Goal: Task Accomplishment & Management: Manage account settings

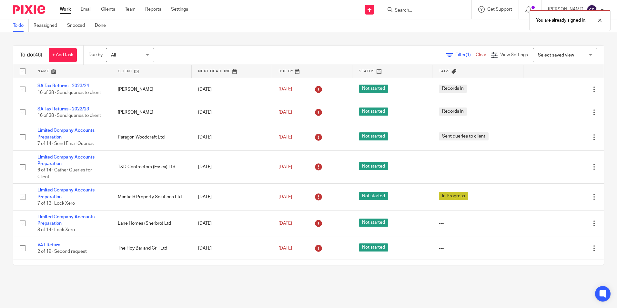
drag, startPoint x: 448, startPoint y: 51, endPoint x: 450, endPoint y: 58, distance: 7.1
click at [448, 51] on div "Filter (1) Clear View Settings View Settings (1) Filters Clear Save Manage save…" at bounding box center [384, 55] width 438 height 15
click at [450, 58] on div "Filter (1) Clear" at bounding box center [468, 55] width 45 height 7
click at [455, 53] on span "Filter (1)" at bounding box center [465, 55] width 20 height 5
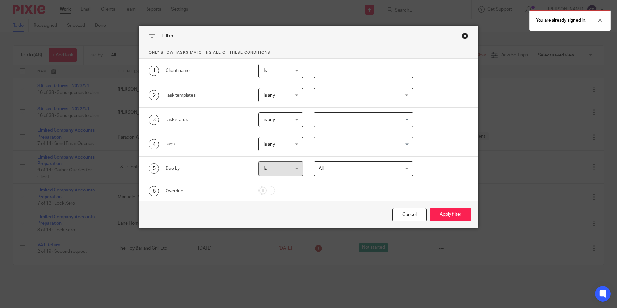
click at [357, 74] on input "text" at bounding box center [364, 71] width 100 height 15
type input "jbw"
click at [430, 208] on button "Apply filter" at bounding box center [451, 215] width 42 height 14
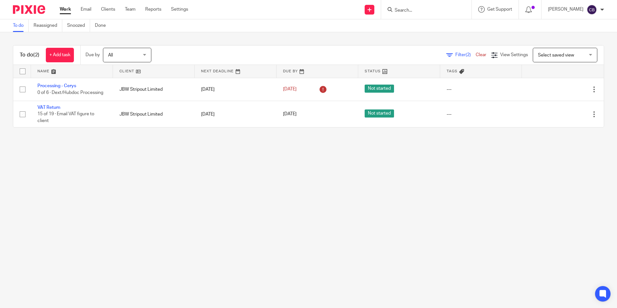
click at [139, 165] on main "To do Reassigned Snoozed Done To do (2) + Add task Due by All All Today Tomorro…" at bounding box center [308, 154] width 617 height 308
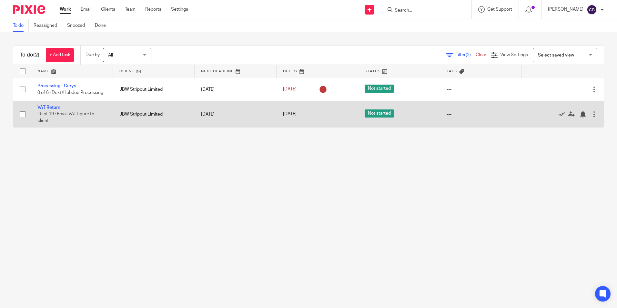
click at [46, 105] on td "VAT Return 15 of 19 · Email VAT figure to client" at bounding box center [72, 114] width 82 height 26
click at [45, 107] on link "VAT Return" at bounding box center [48, 107] width 23 height 5
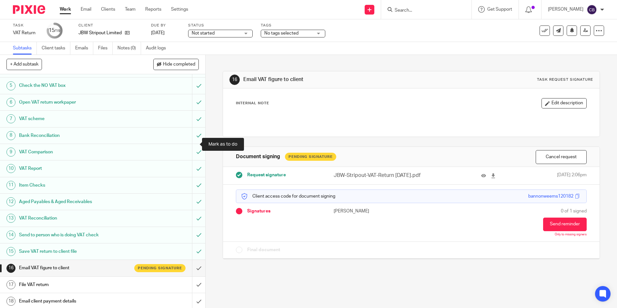
scroll to position [81, 0]
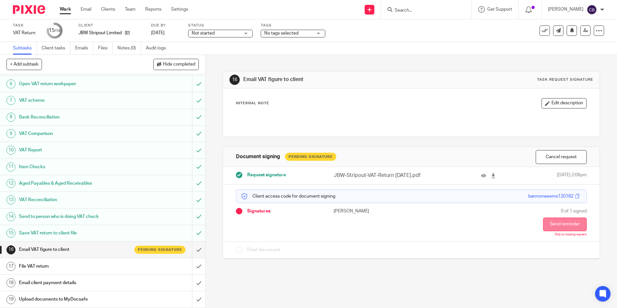
click at [555, 225] on button "Send reminder" at bounding box center [565, 224] width 44 height 14
click at [420, 280] on div "16 Email VAT figure to client Task request signature Internal Note Edit descrip…" at bounding box center [410, 181] width 411 height 253
drag, startPoint x: 393, startPoint y: 280, endPoint x: 380, endPoint y: 281, distance: 12.9
click at [381, 281] on div "16 Email VAT figure to client Task request signature Internal Note Edit descrip…" at bounding box center [410, 181] width 411 height 253
click at [372, 275] on div "16 Email VAT figure to client Task request signature Internal Note Edit descrip…" at bounding box center [410, 181] width 411 height 253
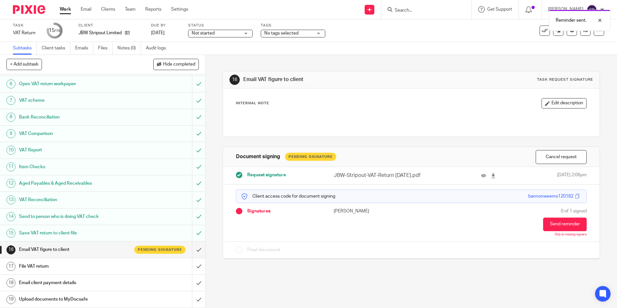
click at [65, 9] on link "Work" at bounding box center [65, 9] width 11 height 6
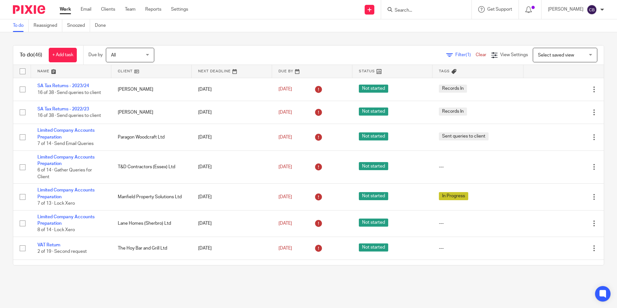
click at [455, 55] on span "Filter (1)" at bounding box center [465, 55] width 20 height 5
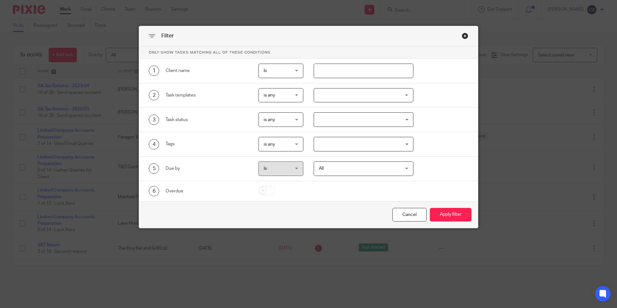
click at [350, 74] on input "text" at bounding box center [364, 71] width 100 height 15
click at [399, 212] on div "Cancel" at bounding box center [409, 215] width 34 height 14
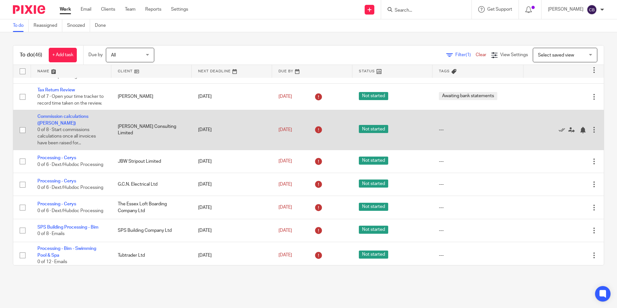
scroll to position [258, 0]
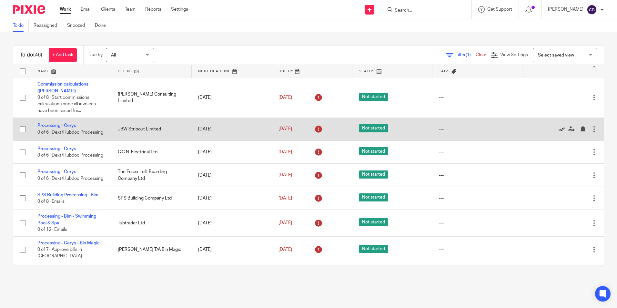
click at [558, 132] on icon at bounding box center [561, 129] width 6 height 6
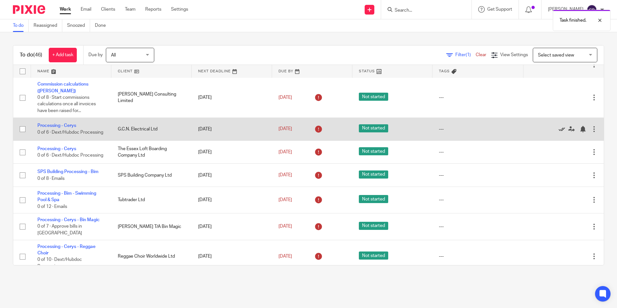
click at [558, 132] on icon at bounding box center [561, 129] width 6 height 6
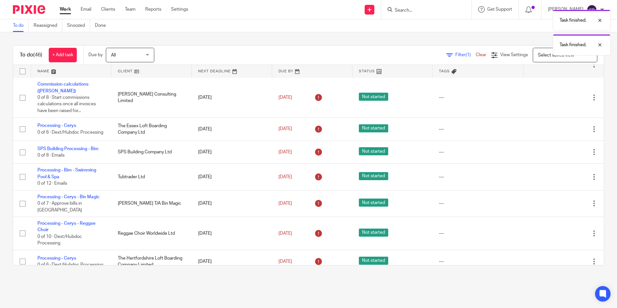
click at [558, 132] on icon at bounding box center [561, 129] width 6 height 6
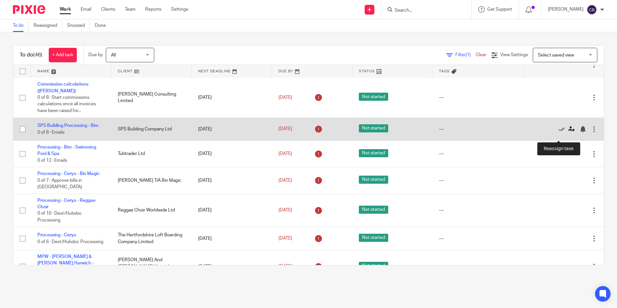
click at [568, 132] on icon at bounding box center [571, 129] width 6 height 6
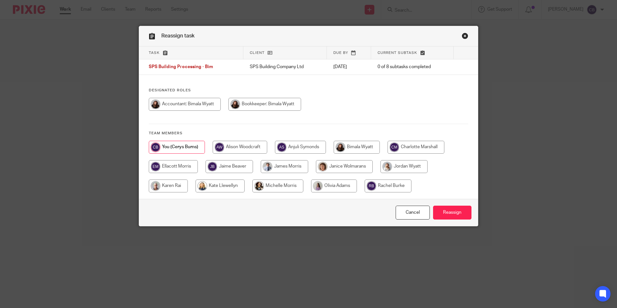
click at [373, 147] on input "radio" at bounding box center [357, 147] width 46 height 13
radio input "true"
click at [448, 210] on input "Reassign" at bounding box center [452, 212] width 38 height 14
